Goal: Task Accomplishment & Management: Manage account settings

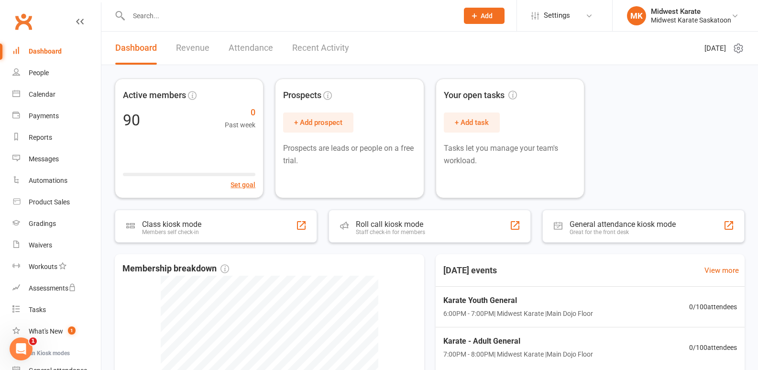
click at [136, 15] on input "text" at bounding box center [289, 15] width 326 height 13
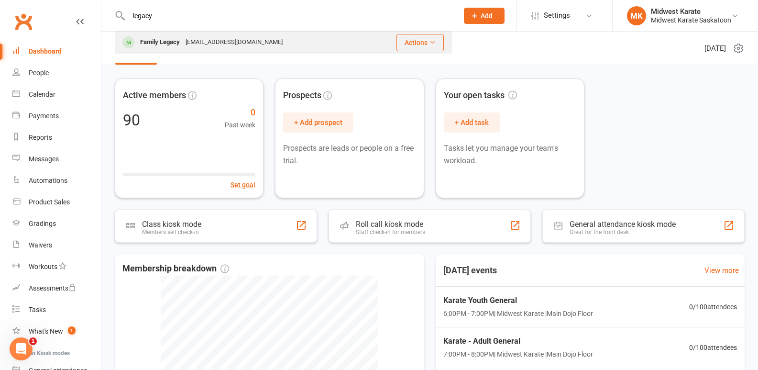
type input "legacy"
click at [192, 42] on div "[EMAIL_ADDRESS][DOMAIN_NAME]" at bounding box center [234, 42] width 103 height 14
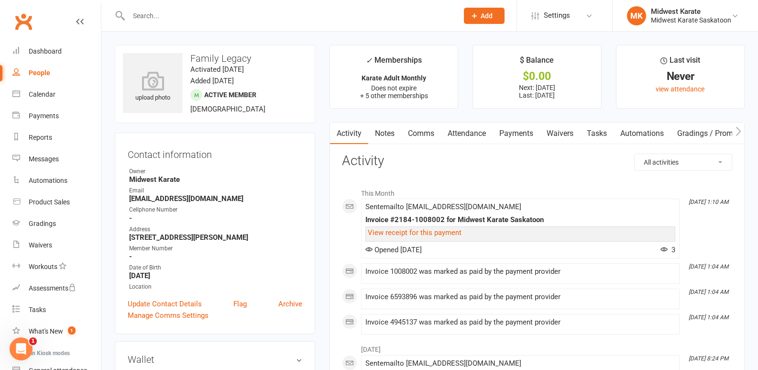
click at [529, 137] on link "Payments" at bounding box center [515, 133] width 47 height 22
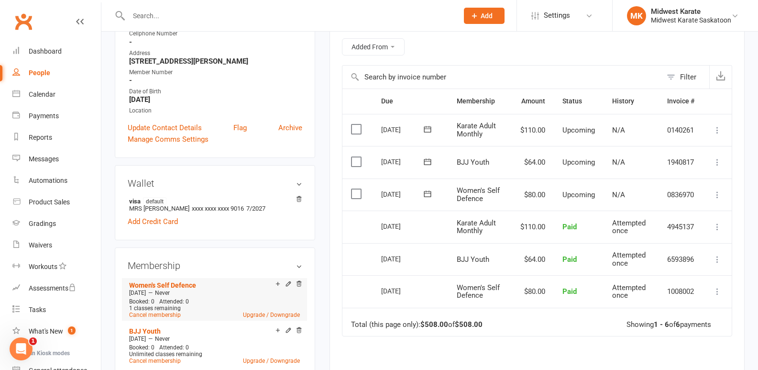
scroll to position [191, 0]
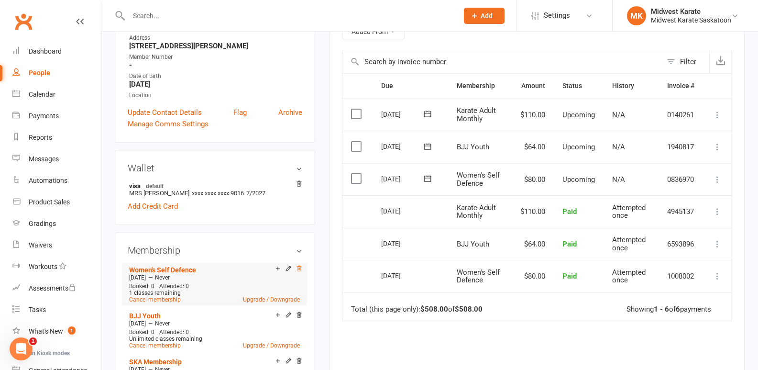
click at [300, 267] on icon at bounding box center [298, 268] width 7 height 7
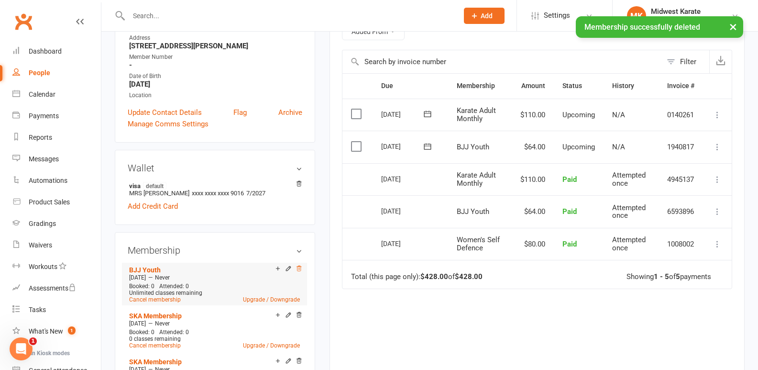
click at [298, 266] on icon at bounding box center [298, 268] width 7 height 7
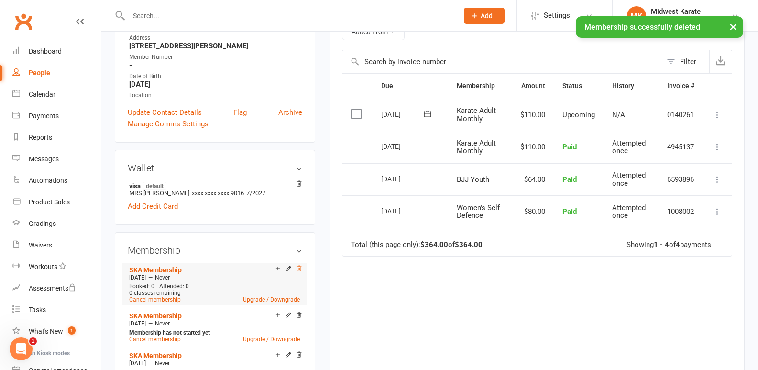
click at [296, 266] on icon at bounding box center [298, 268] width 7 height 7
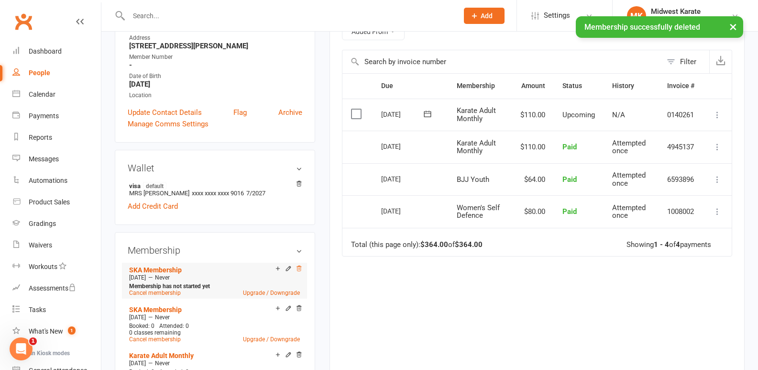
click at [300, 268] on icon at bounding box center [298, 268] width 7 height 7
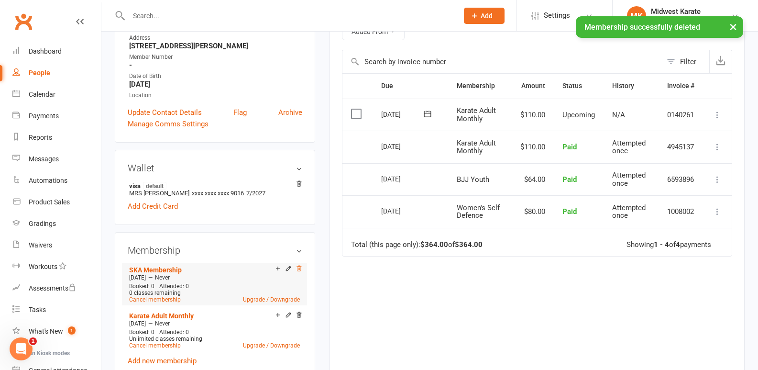
click at [299, 269] on icon at bounding box center [298, 268] width 7 height 7
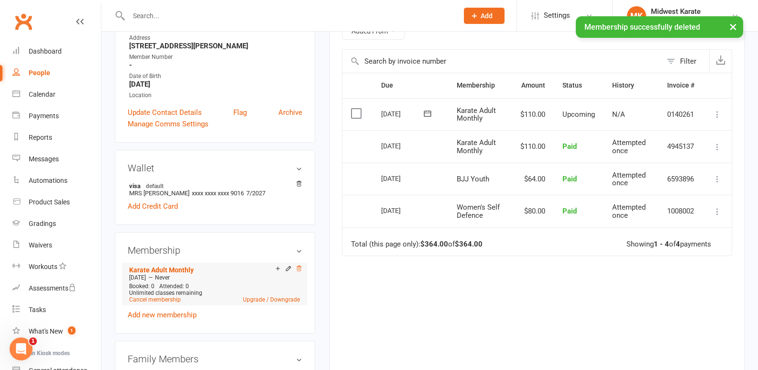
click at [299, 267] on icon at bounding box center [298, 268] width 7 height 7
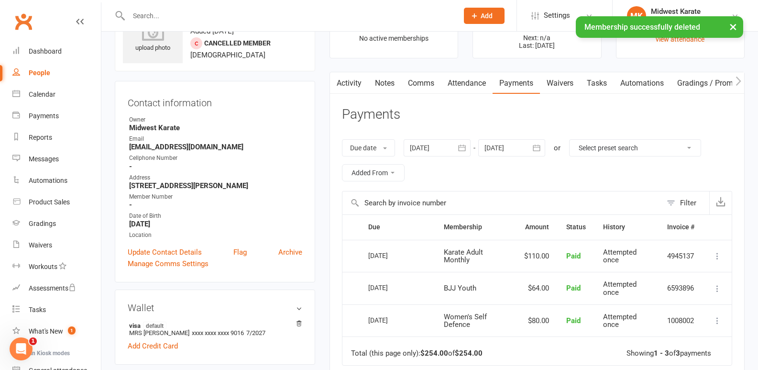
scroll to position [46, 0]
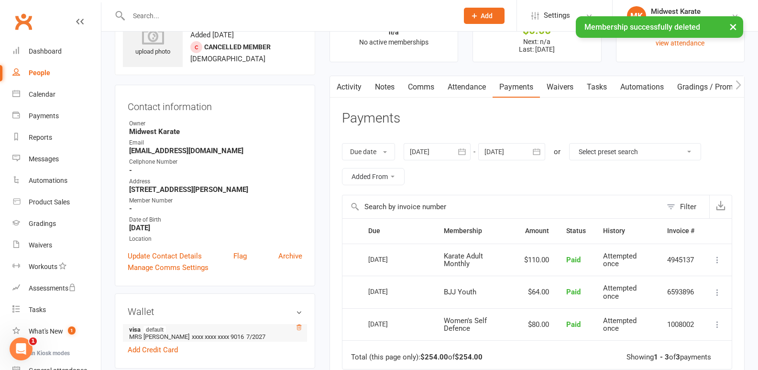
click at [299, 326] on icon at bounding box center [298, 327] width 7 height 7
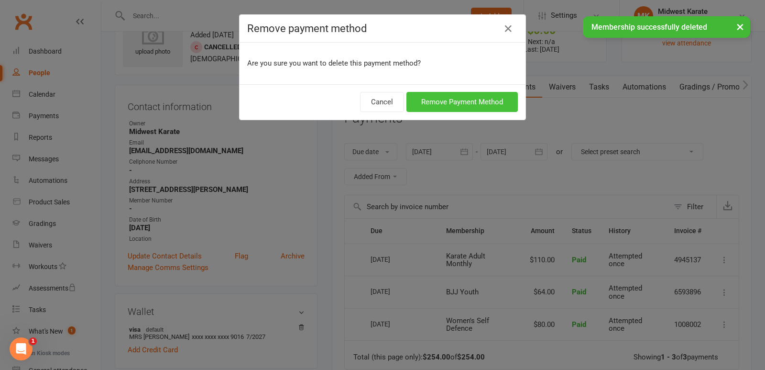
click at [445, 99] on button "Remove Payment Method" at bounding box center [461, 102] width 111 height 20
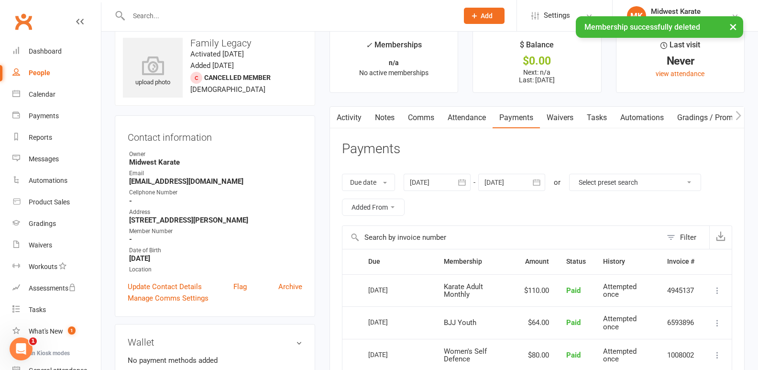
scroll to position [0, 0]
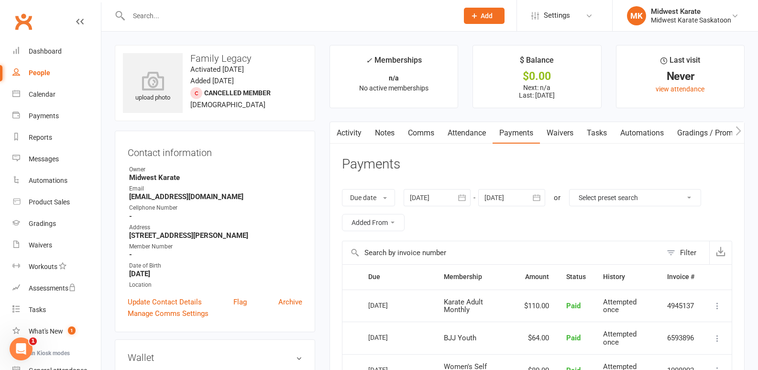
click at [163, 11] on input "text" at bounding box center [289, 15] width 326 height 13
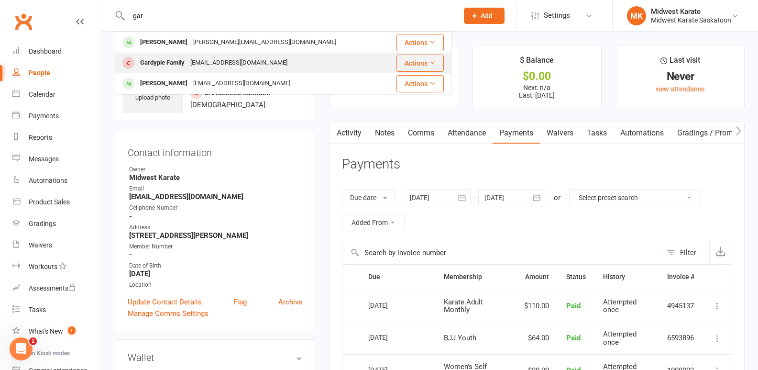
type input "gar"
click at [160, 62] on div "Gardypie Family" at bounding box center [162, 63] width 50 height 14
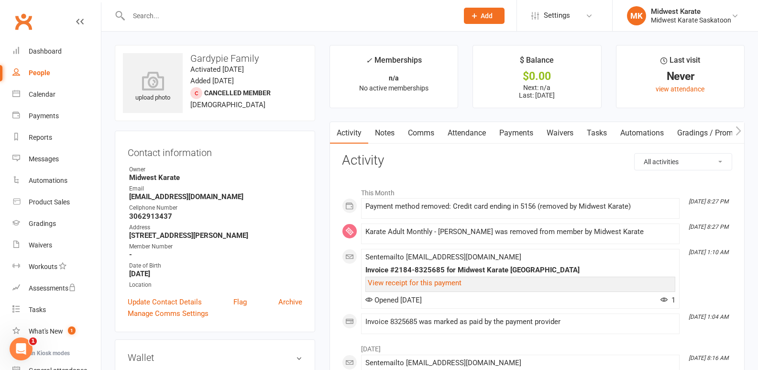
click at [522, 133] on link "Payments" at bounding box center [515, 133] width 47 height 22
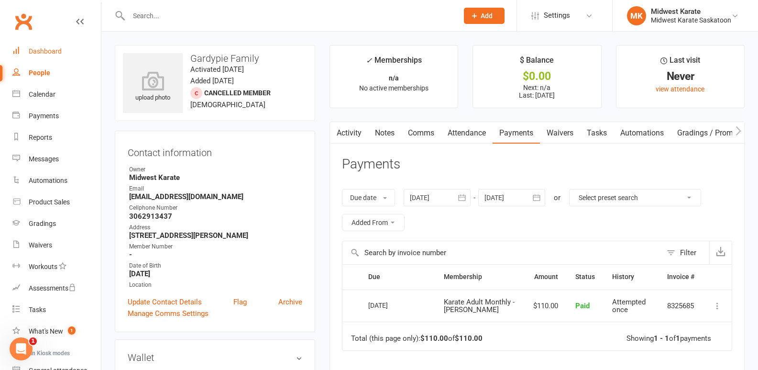
click at [44, 48] on div "Dashboard" at bounding box center [45, 51] width 33 height 8
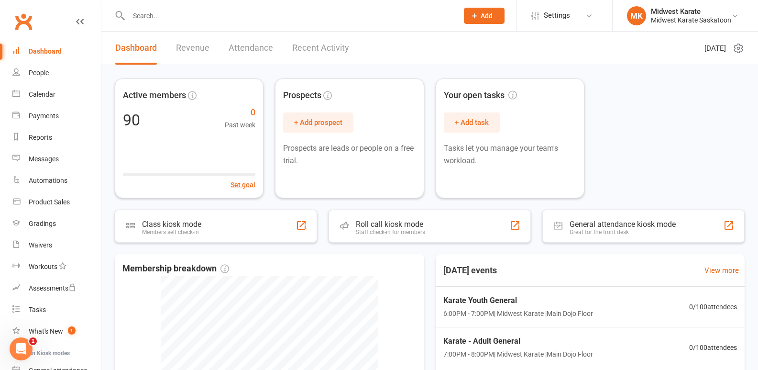
click at [161, 16] on input "text" at bounding box center [289, 15] width 326 height 13
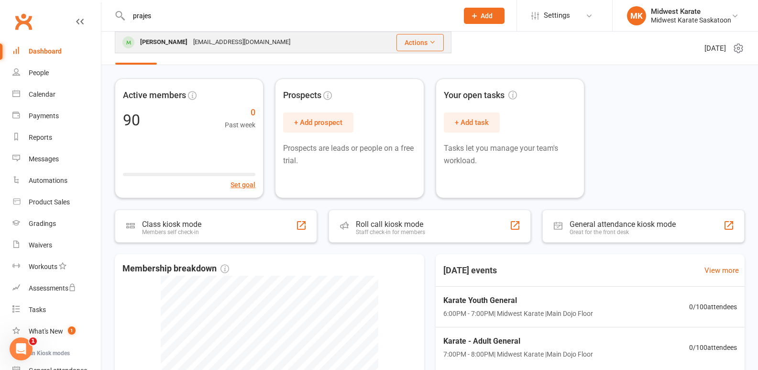
type input "prajes"
click at [182, 39] on div "[PERSON_NAME]" at bounding box center [163, 42] width 53 height 14
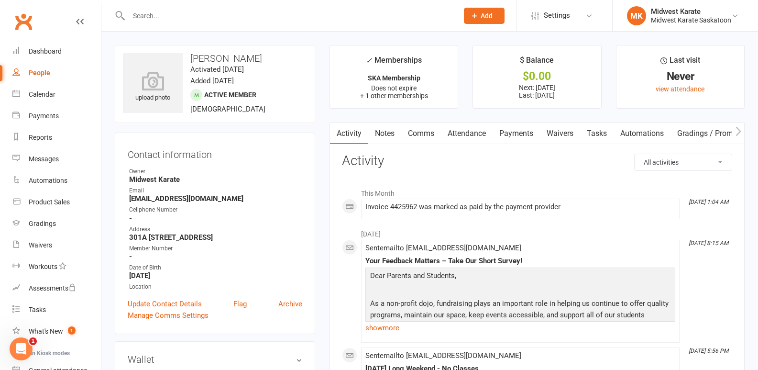
click at [535, 131] on link "Payments" at bounding box center [515, 133] width 47 height 22
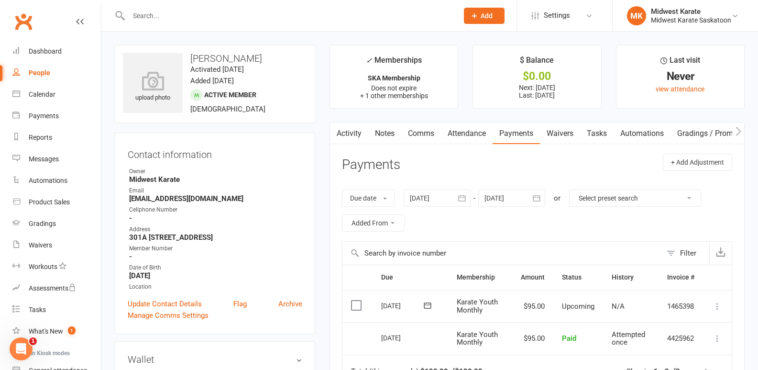
click at [361, 133] on link "Activity" at bounding box center [349, 133] width 38 height 22
